Goal: Find specific fact

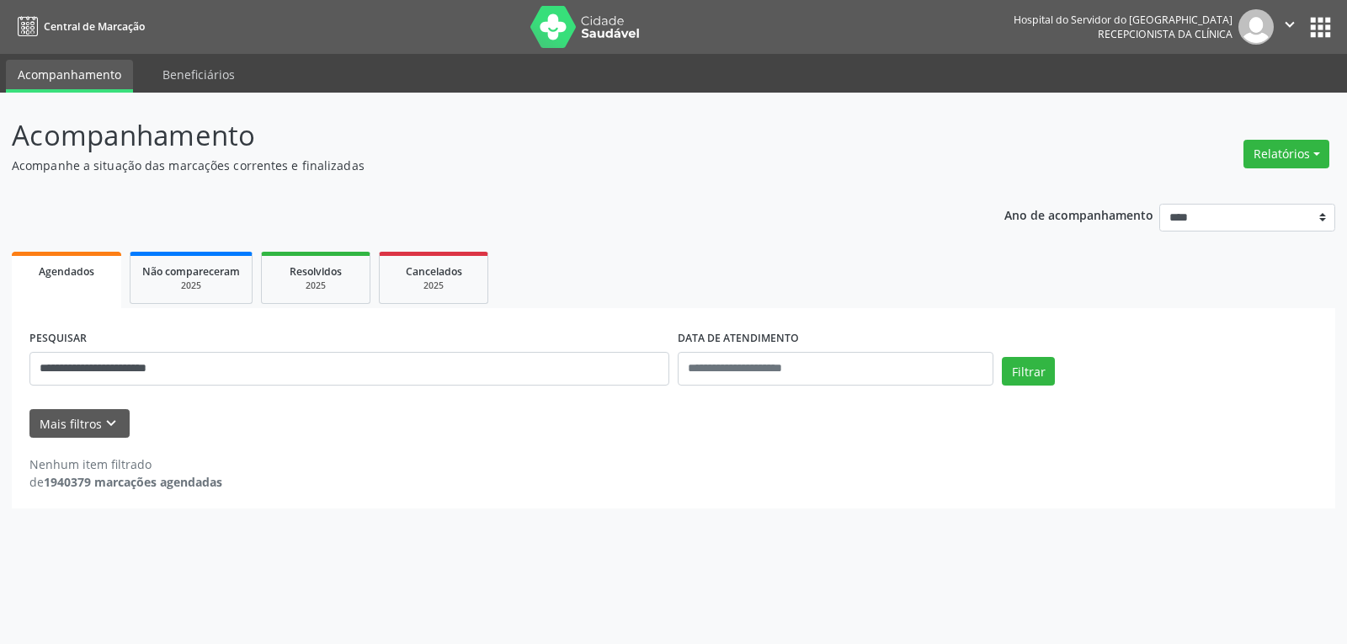
type input "**********"
click at [1002, 357] on button "Filtrar" at bounding box center [1028, 371] width 53 height 29
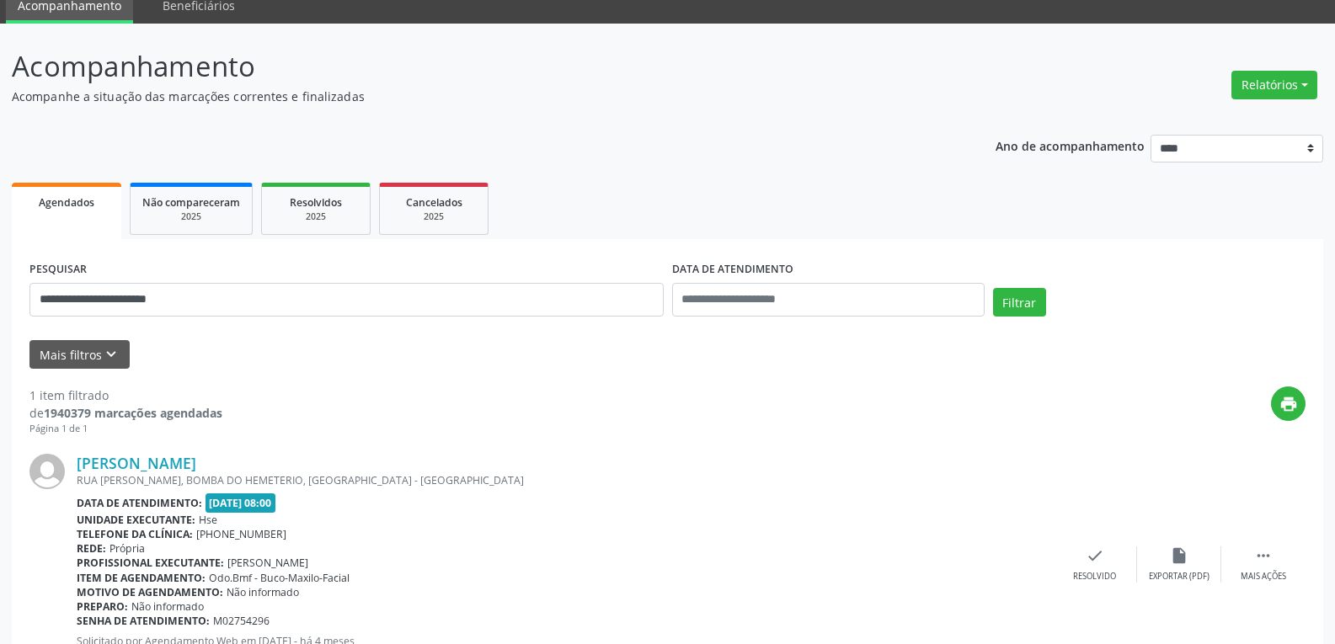
scroll to position [147, 0]
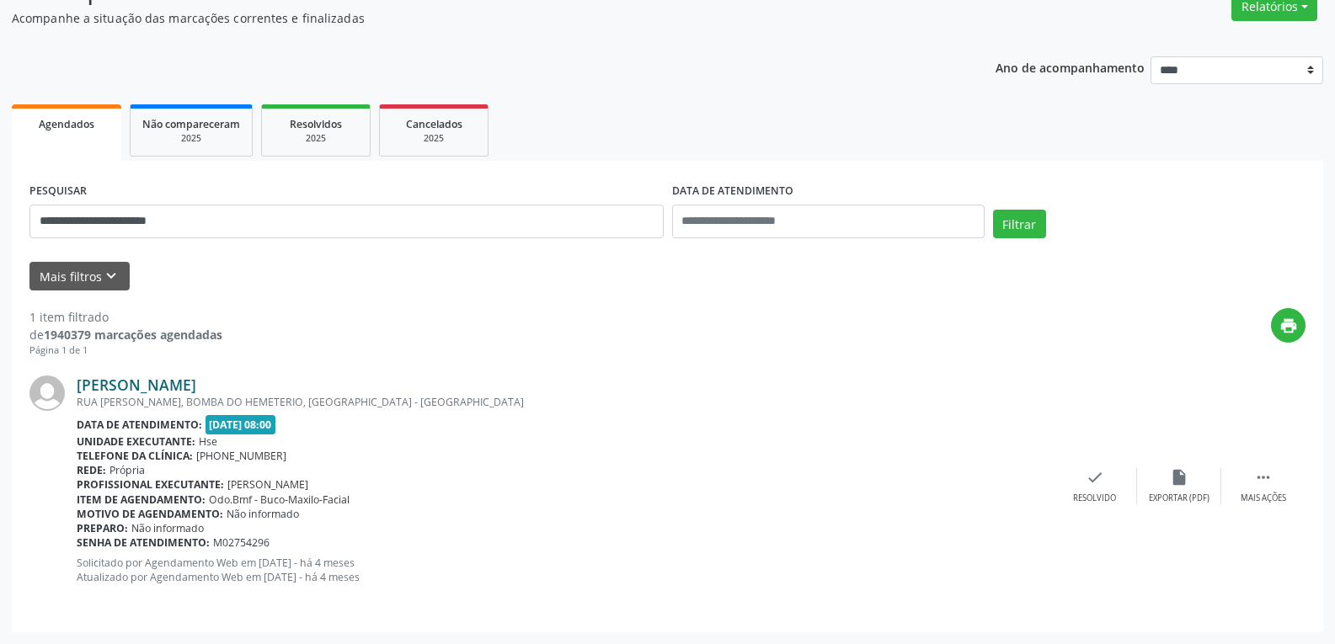
click at [163, 389] on link "[PERSON_NAME]" at bounding box center [137, 385] width 120 height 19
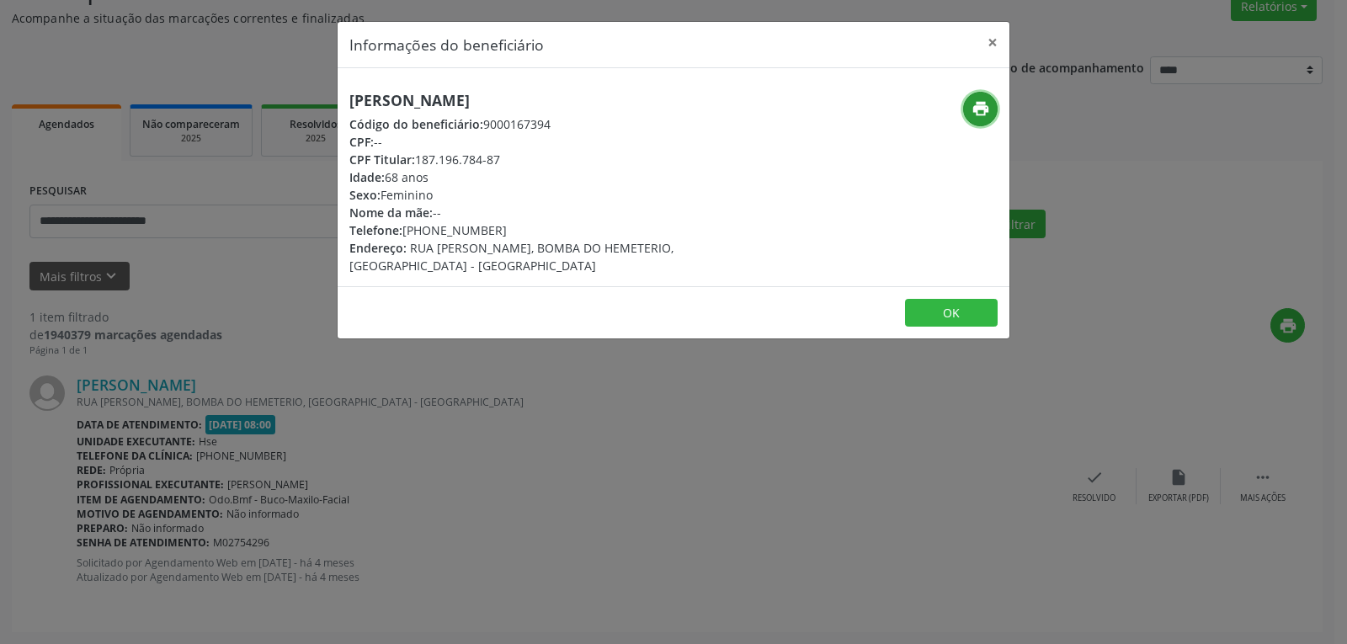
click at [973, 110] on icon "print" at bounding box center [981, 108] width 19 height 19
drag, startPoint x: 415, startPoint y: 157, endPoint x: 514, endPoint y: 152, distance: 99.4
click at [514, 152] on div "CPF Titular: 187.196.784-87" at bounding box center [561, 160] width 424 height 18
copy div "187.196.784-87"
drag, startPoint x: 429, startPoint y: 230, endPoint x: 570, endPoint y: 230, distance: 141.5
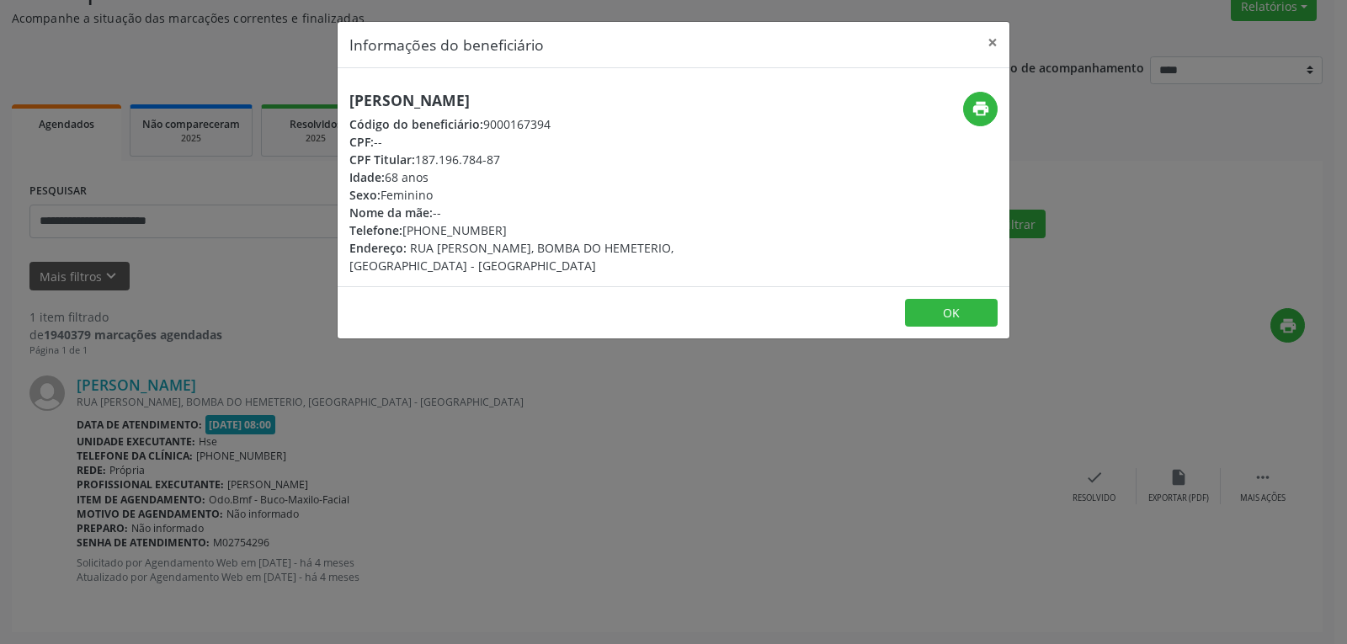
click at [570, 230] on div "Telefone: [PHONE_NUMBER]" at bounding box center [561, 230] width 424 height 18
copy div "98651-5625"
click at [994, 40] on button "×" at bounding box center [993, 42] width 34 height 41
